Goal: Contribute content

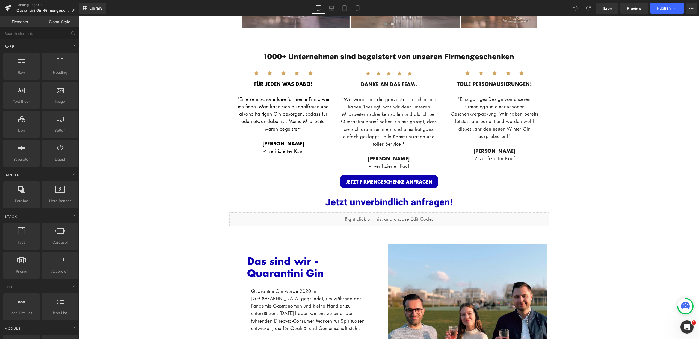
scroll to position [1500, 0]
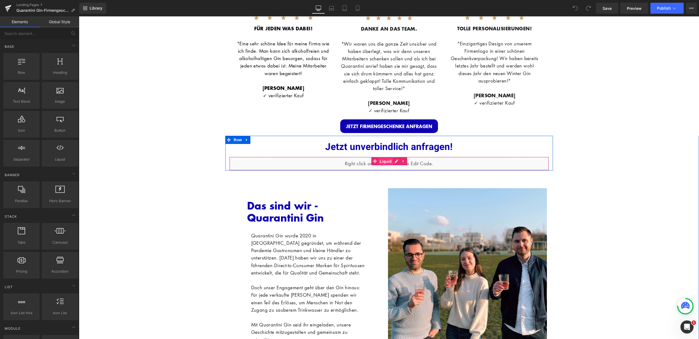
click at [381, 160] on span "Liquid" at bounding box center [385, 161] width 15 height 8
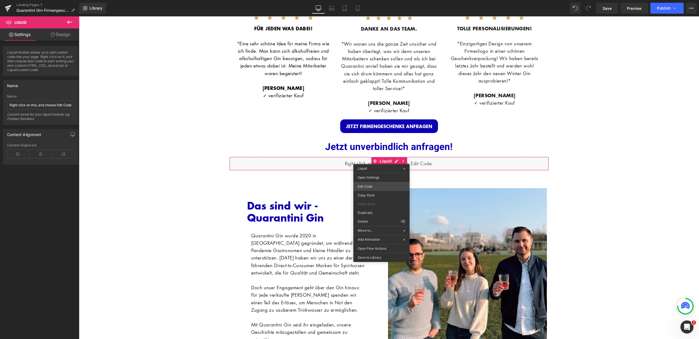
click at [376, 0] on div "Liquid You are previewing how the will restyle your page. You can not edit Elem…" at bounding box center [349, 0] width 699 height 0
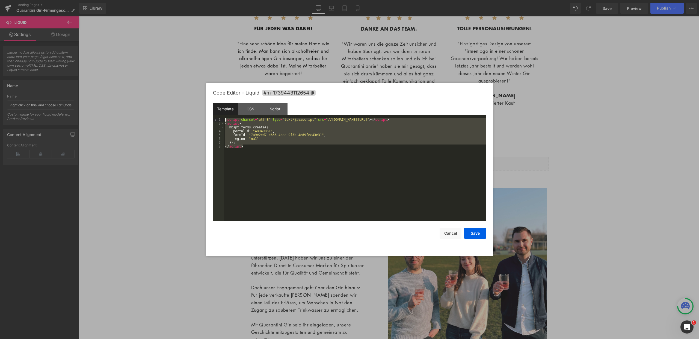
drag, startPoint x: 249, startPoint y: 148, endPoint x: 211, endPoint y: 115, distance: 49.9
click at [211, 115] on div "Code Editor - Liquid #m-1739443112654 Template CSS Script Data 1 2 3 4 5 6 7 8 …" at bounding box center [349, 169] width 287 height 173
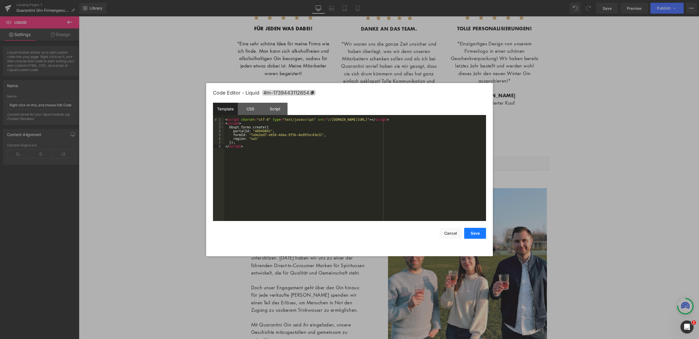
click at [472, 234] on button "Save" at bounding box center [475, 233] width 22 height 11
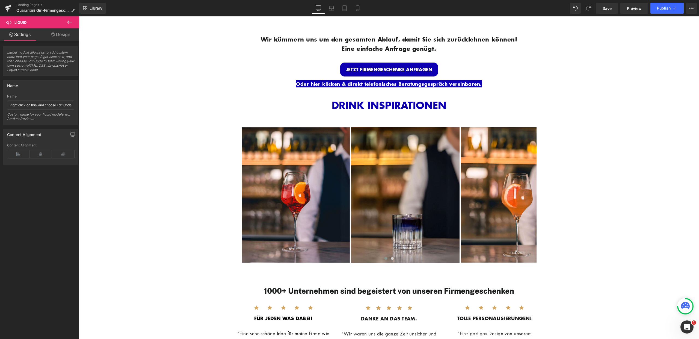
scroll to position [1016, 0]
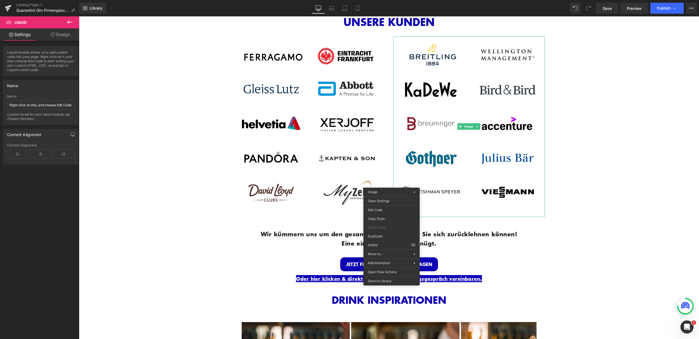
click at [618, 209] on span "GIN-TASTING-SET MIT IHREM LOGO Heading Row Image Image Row Row JETZT FIRMENGESC…" at bounding box center [389, 205] width 620 height 829
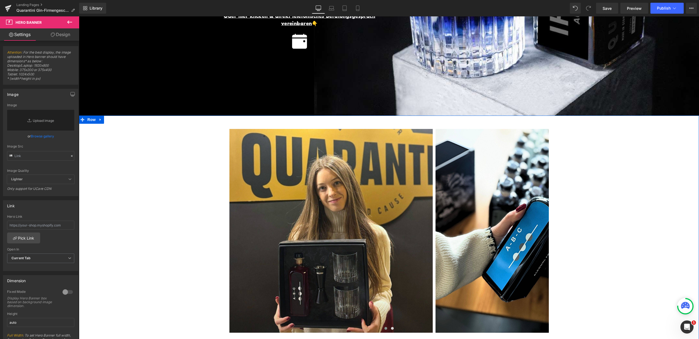
scroll to position [0, 0]
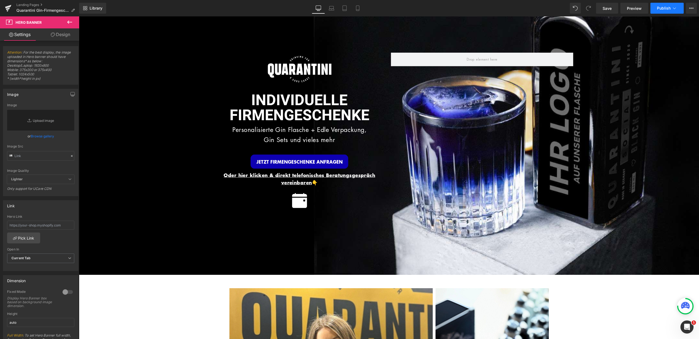
click at [660, 10] on span "Publish" at bounding box center [664, 8] width 14 height 4
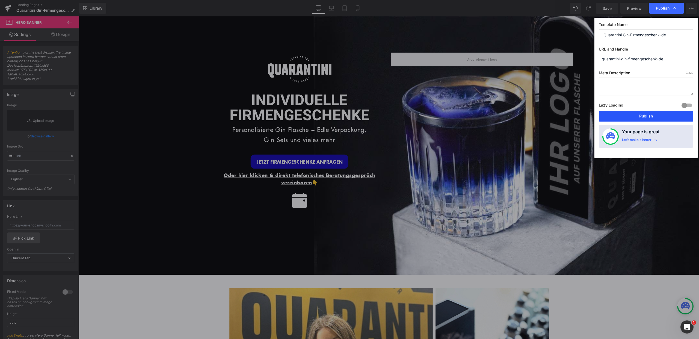
click at [648, 115] on button "Publish" at bounding box center [646, 116] width 94 height 11
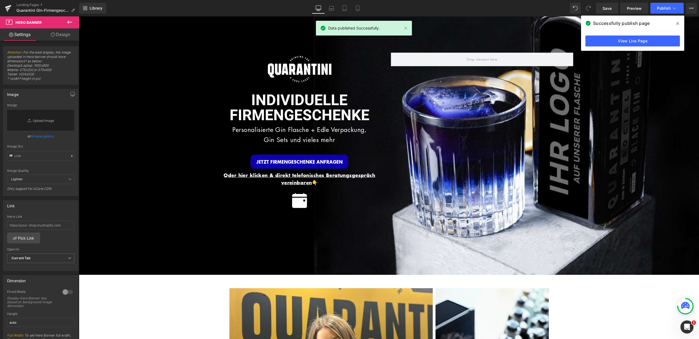
click at [677, 22] on icon at bounding box center [677, 23] width 3 height 4
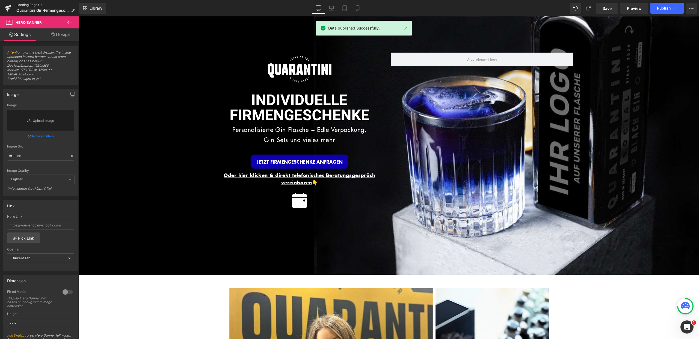
click at [32, 4] on link "Landing Pages" at bounding box center [47, 5] width 63 height 4
